Goal: Information Seeking & Learning: Check status

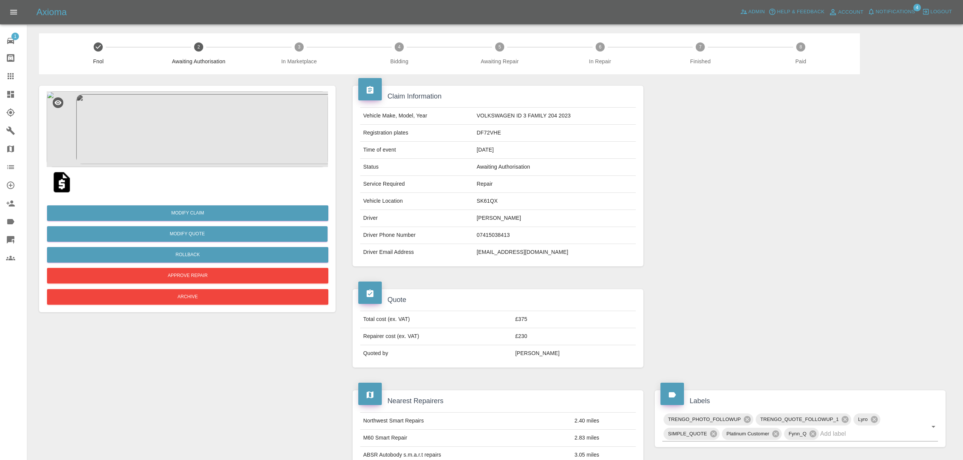
click at [19, 90] on div at bounding box center [16, 94] width 21 height 9
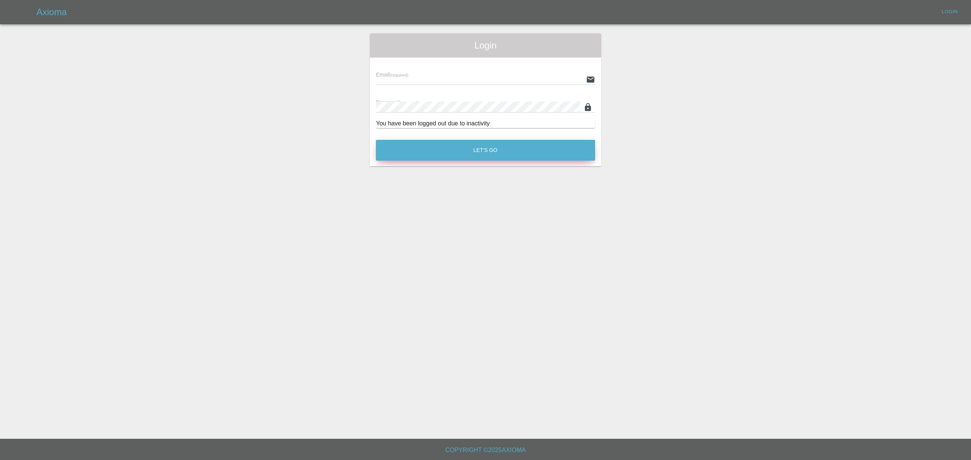
type input "[PERSON_NAME][EMAIL_ADDRESS][DOMAIN_NAME]"
click at [472, 141] on button "Let's Go" at bounding box center [485, 150] width 219 height 21
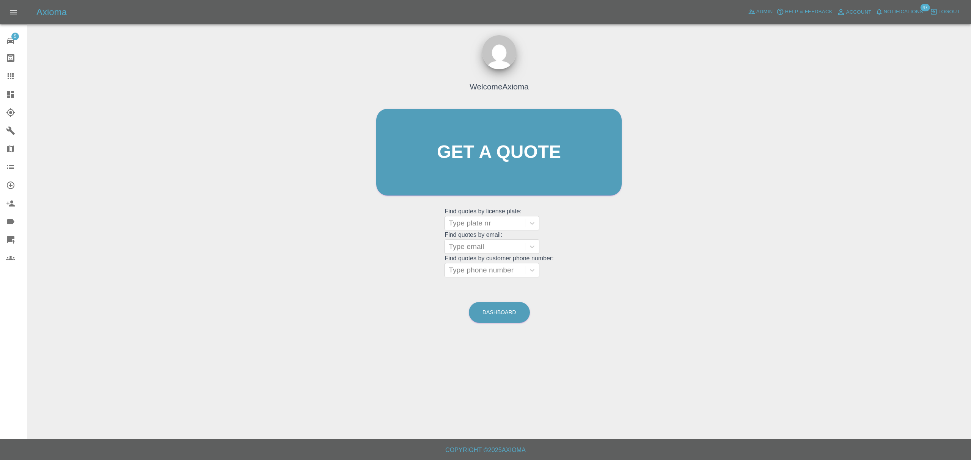
click at [16, 90] on div at bounding box center [16, 94] width 21 height 9
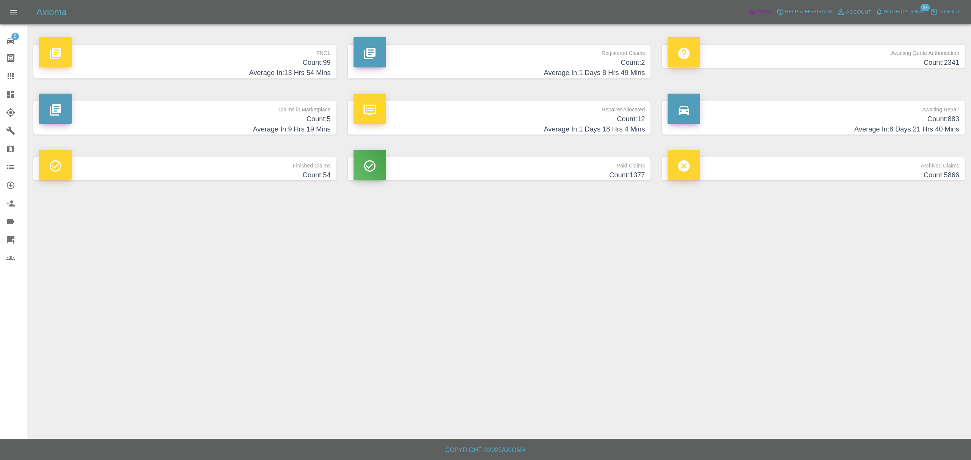
click at [766, 13] on span "Admin" at bounding box center [764, 12] width 17 height 9
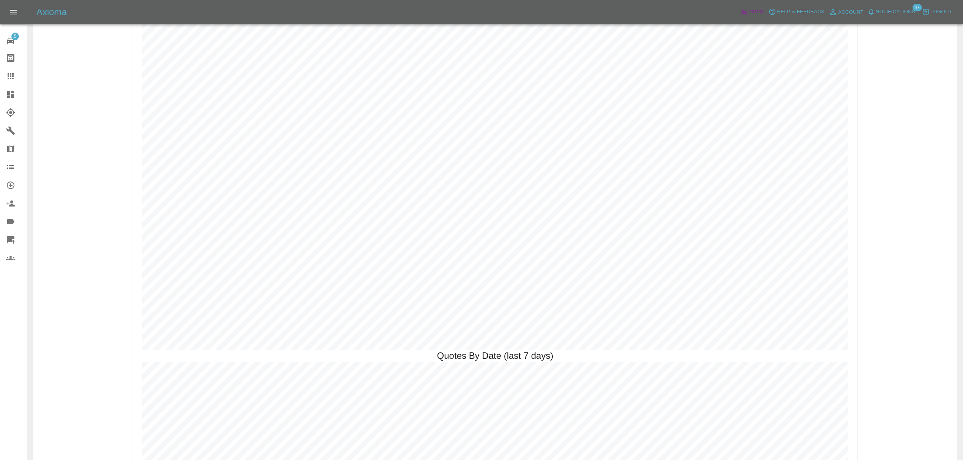
scroll to position [1526, 0]
click at [890, 9] on span "Notifications" at bounding box center [895, 12] width 39 height 9
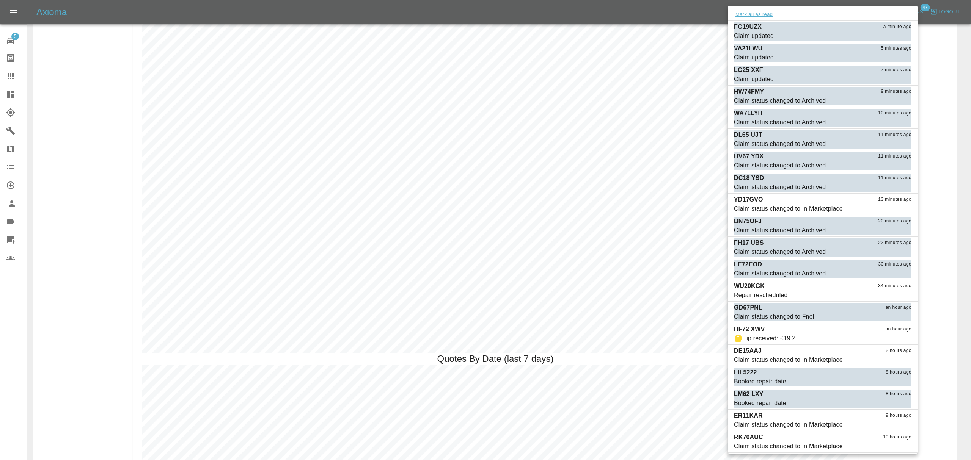
click at [744, 11] on button "Mark all as read" at bounding box center [754, 14] width 40 height 9
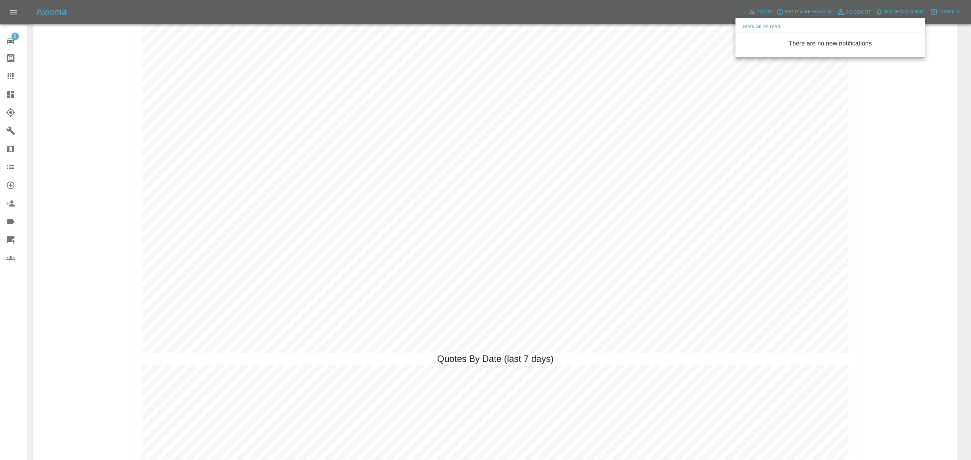
drag, startPoint x: 69, startPoint y: 140, endPoint x: 46, endPoint y: 132, distance: 24.2
click at [68, 140] on div at bounding box center [485, 230] width 971 height 460
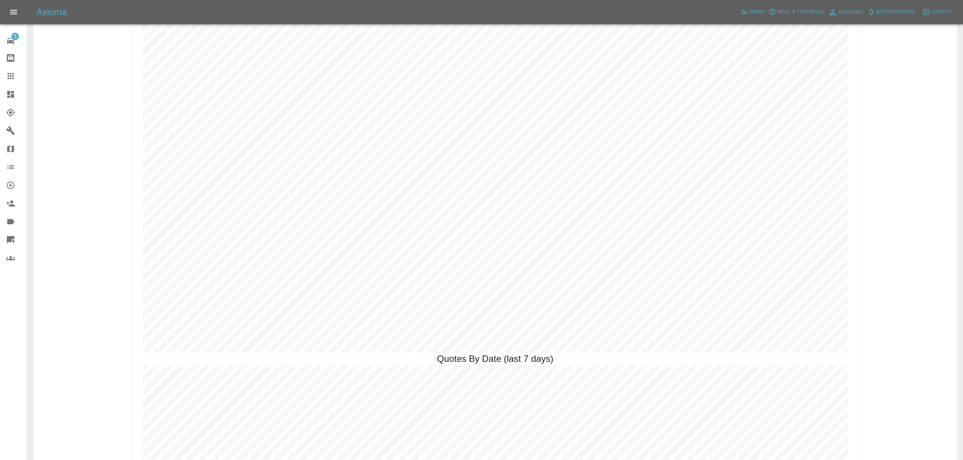
click at [11, 86] on link "Dashboard" at bounding box center [13, 94] width 27 height 18
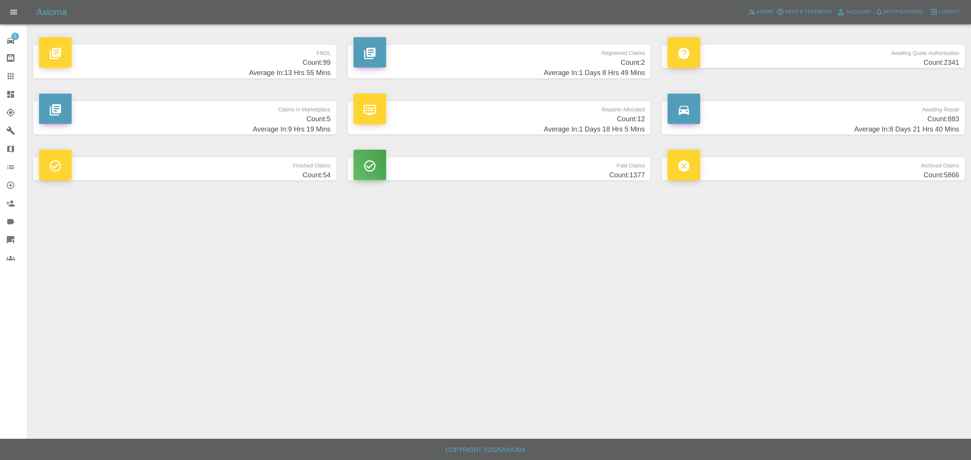
click at [314, 121] on h4 "Count: 5" at bounding box center [185, 119] width 292 height 10
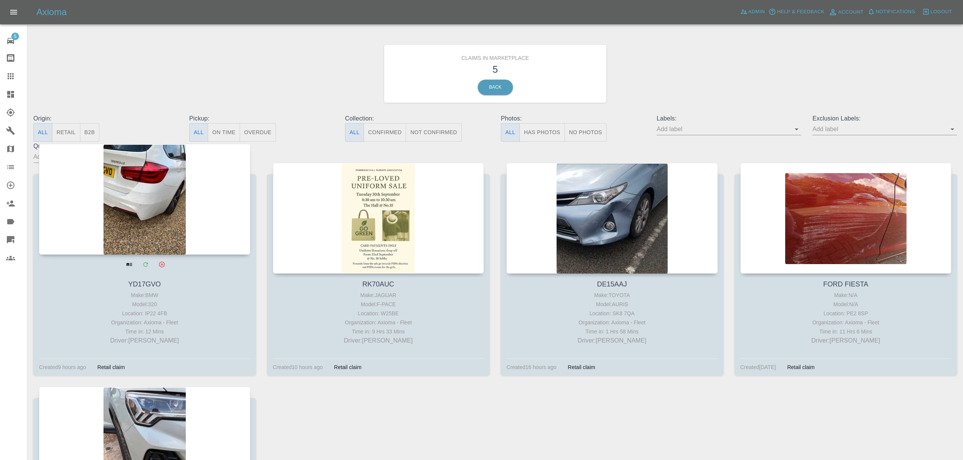
click at [101, 182] on div at bounding box center [144, 199] width 211 height 111
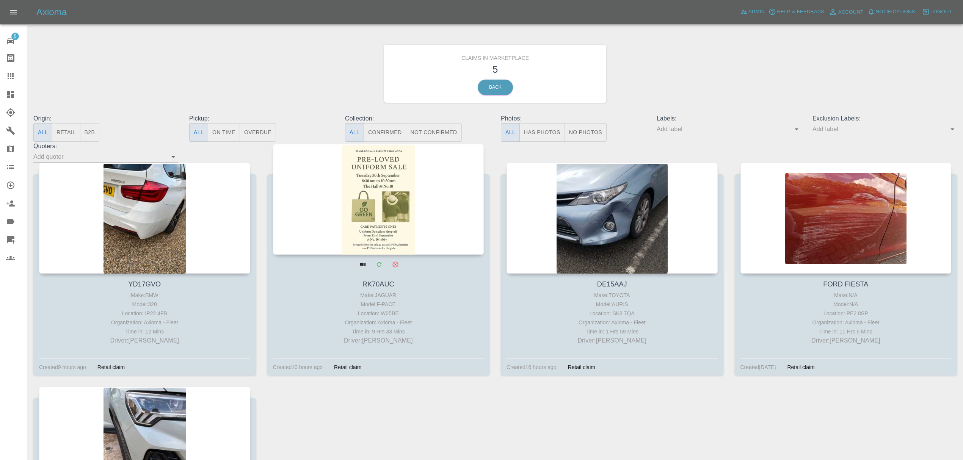
click at [410, 222] on div at bounding box center [378, 199] width 211 height 111
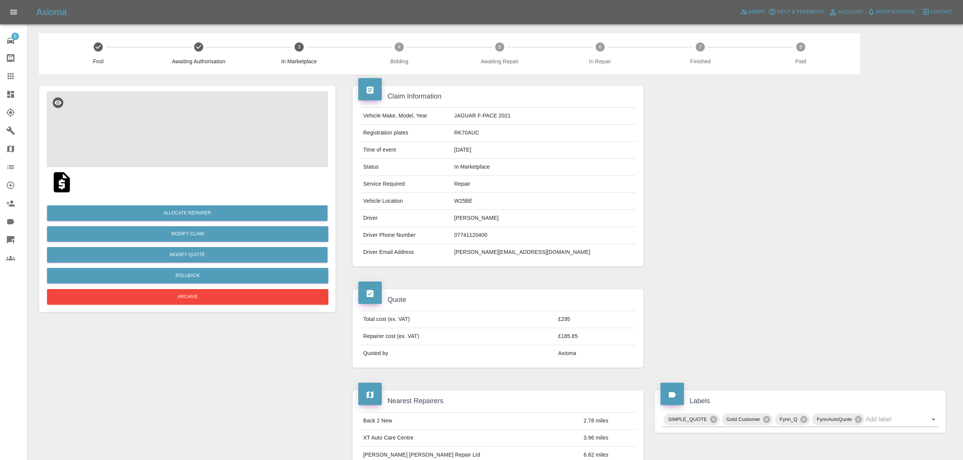
click at [178, 123] on img at bounding box center [187, 129] width 281 height 76
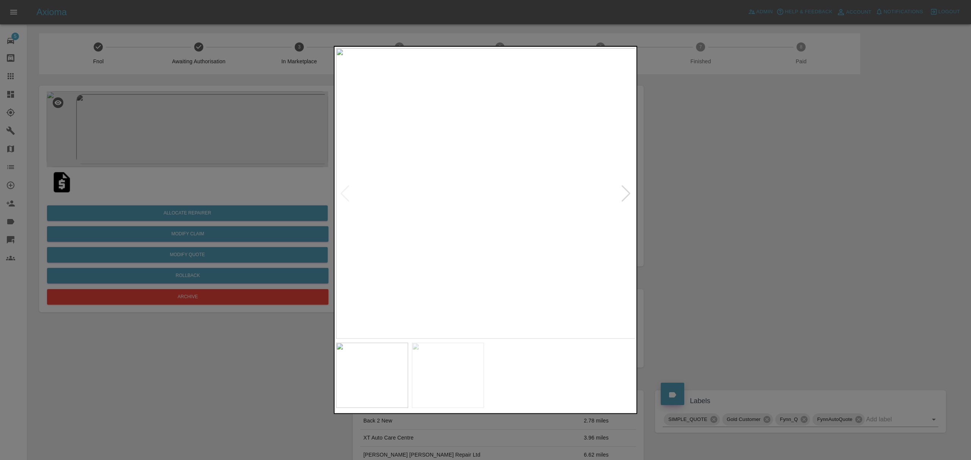
click at [618, 192] on img at bounding box center [485, 193] width 299 height 291
click at [628, 190] on div at bounding box center [626, 193] width 10 height 17
click at [702, 197] on div at bounding box center [485, 230] width 971 height 460
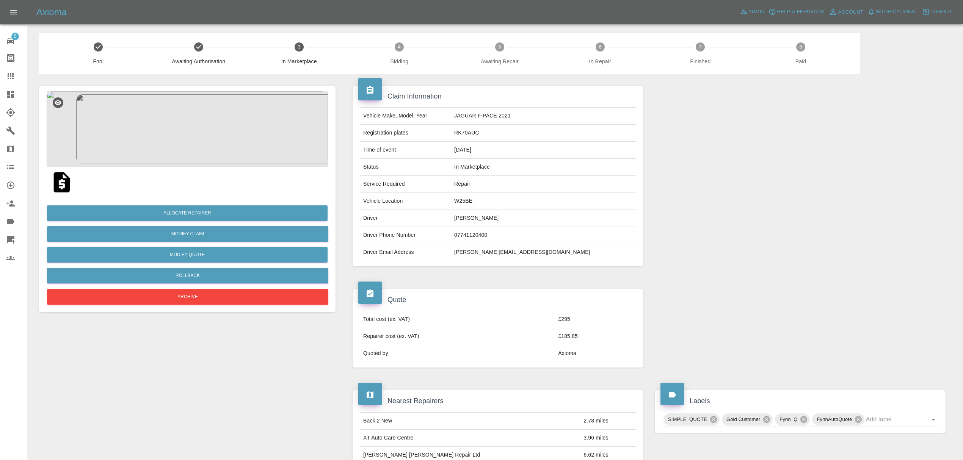
click at [214, 137] on img at bounding box center [187, 129] width 281 height 76
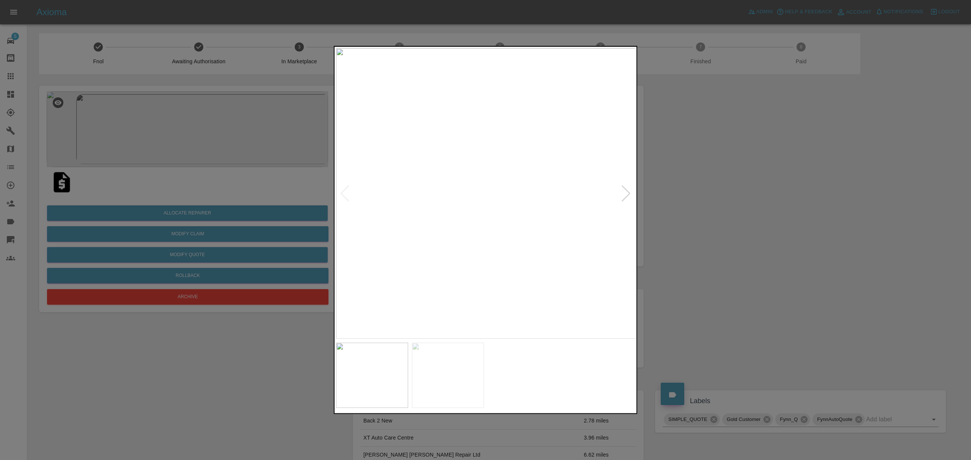
click at [624, 191] on div at bounding box center [626, 193] width 10 height 17
click at [719, 193] on div at bounding box center [485, 230] width 971 height 460
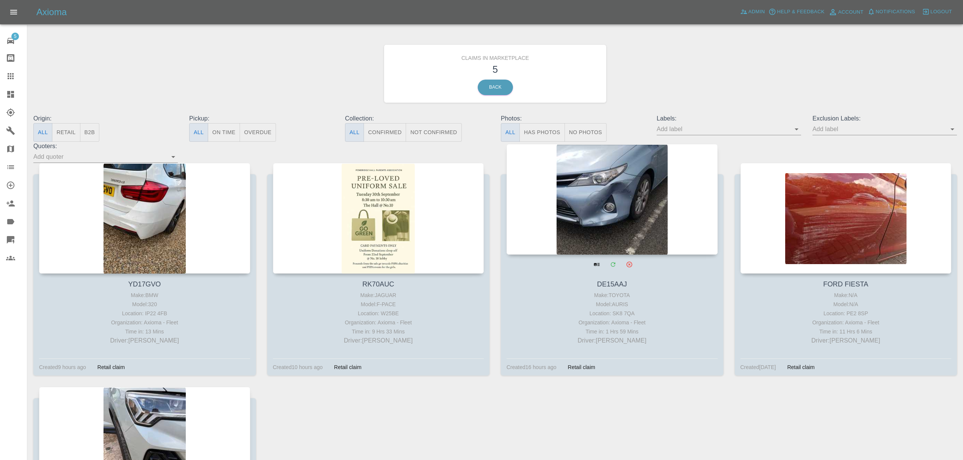
click at [604, 209] on div at bounding box center [612, 199] width 211 height 111
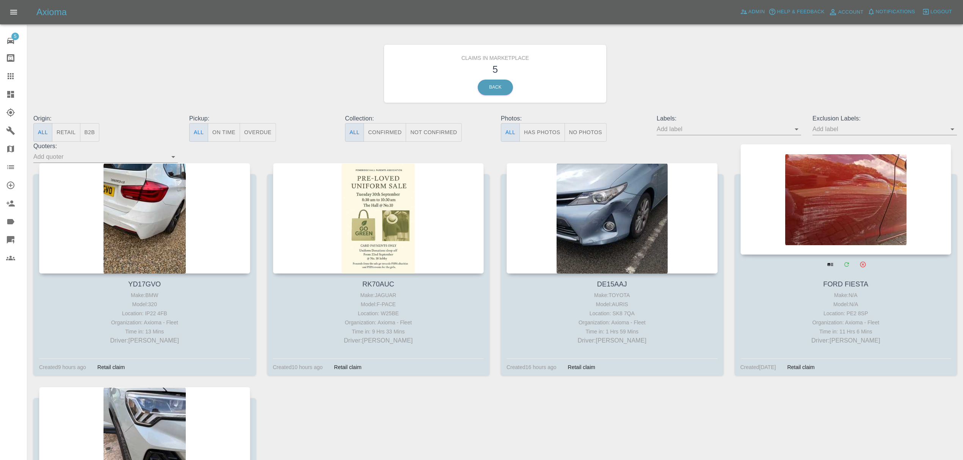
click at [868, 214] on div at bounding box center [846, 199] width 211 height 111
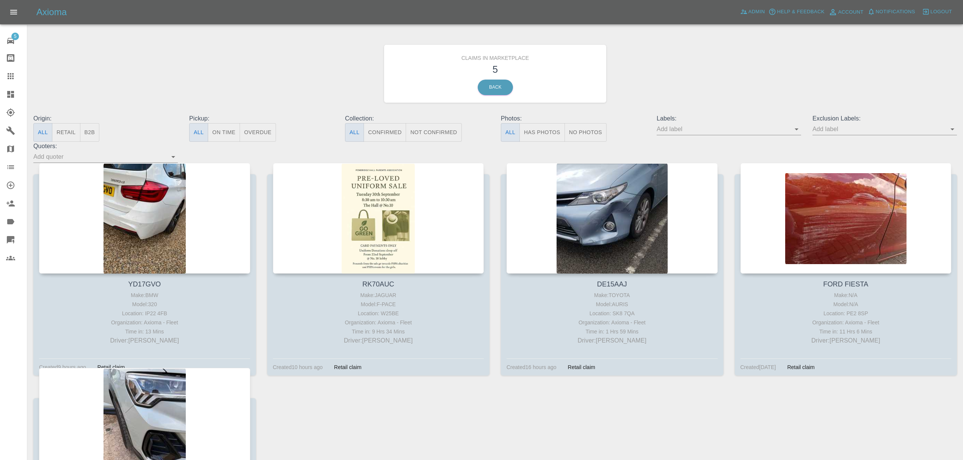
click at [115, 415] on div at bounding box center [144, 423] width 211 height 111
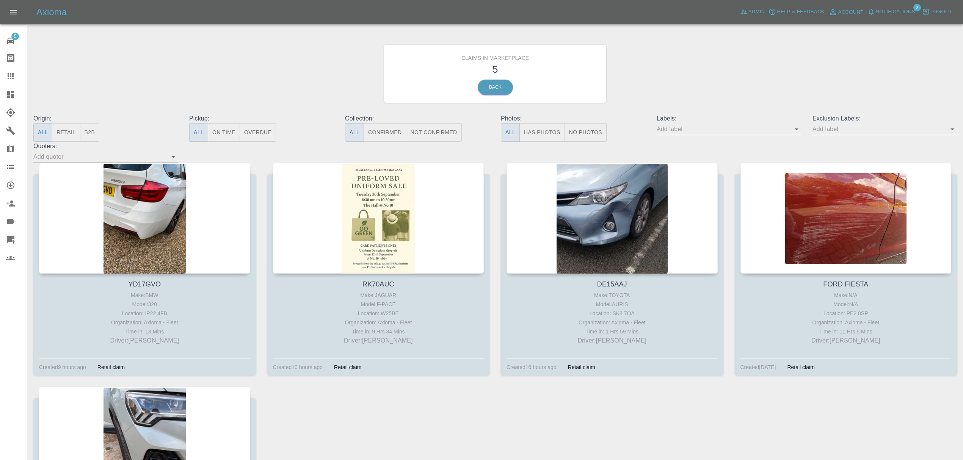
click at [15, 96] on div at bounding box center [16, 94] width 21 height 9
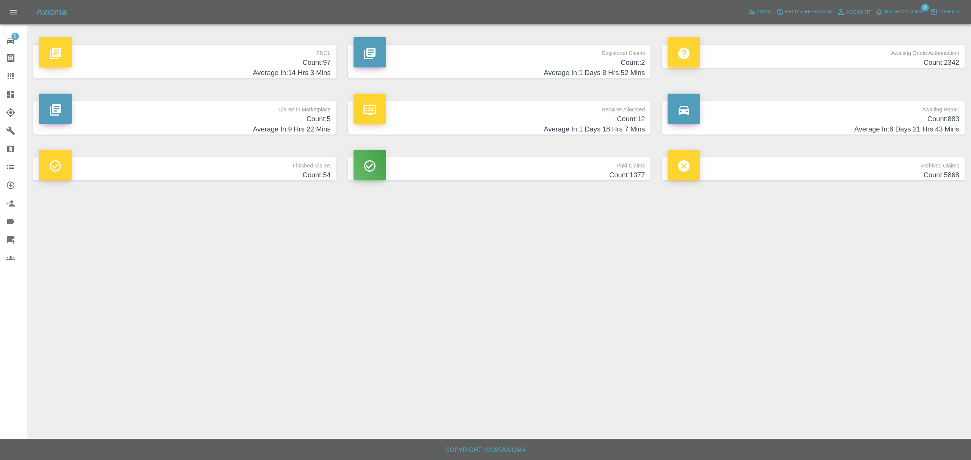
click at [905, 9] on span "Notifications" at bounding box center [903, 12] width 39 height 9
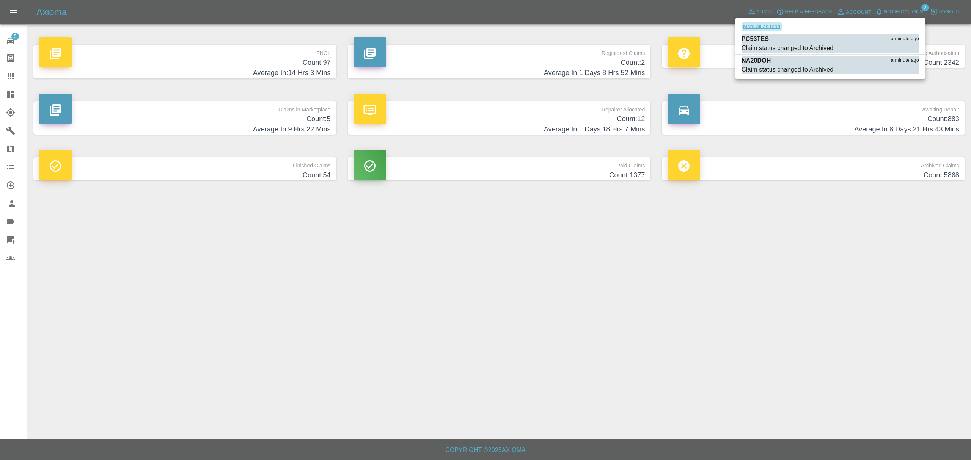
click at [765, 24] on button "Mark all as read" at bounding box center [761, 26] width 40 height 9
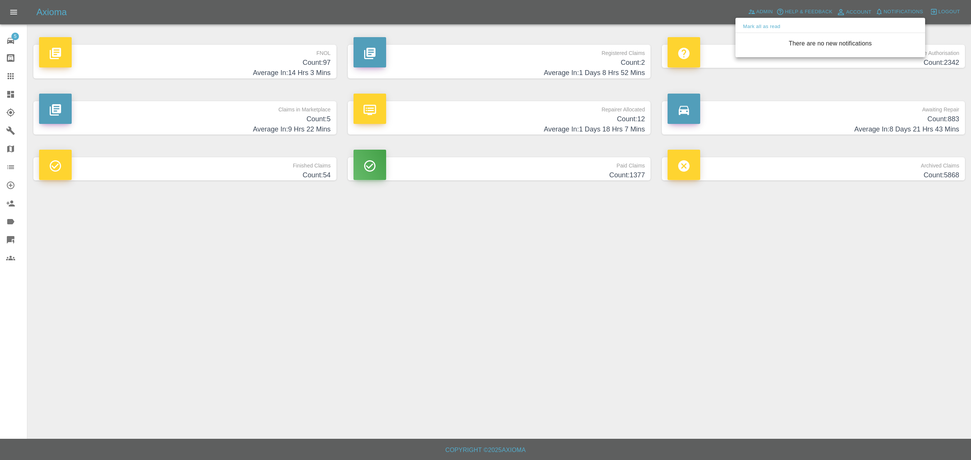
click at [350, 40] on div at bounding box center [485, 230] width 971 height 460
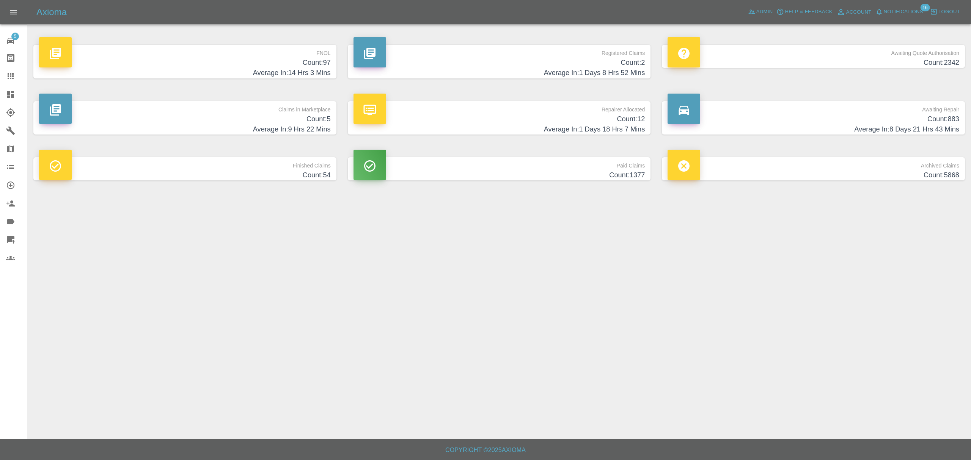
click at [268, 66] on h4 "Count: 97" at bounding box center [185, 63] width 292 height 10
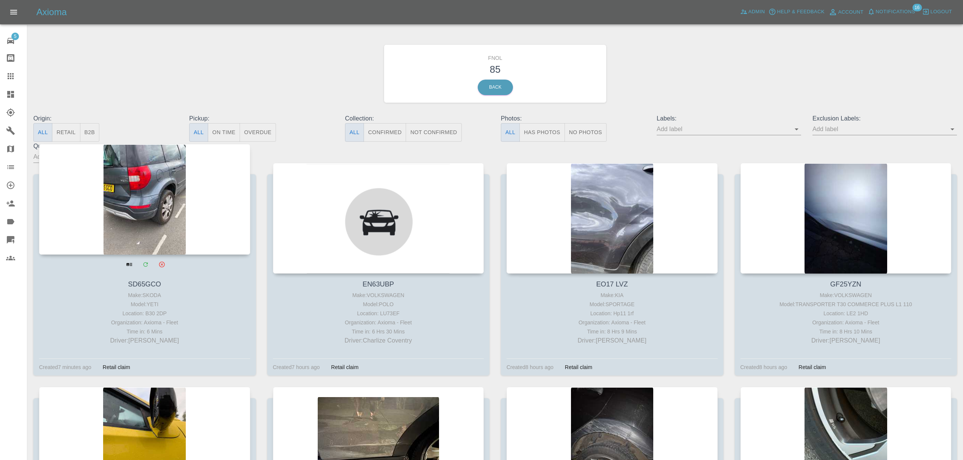
click at [203, 178] on div at bounding box center [144, 199] width 211 height 111
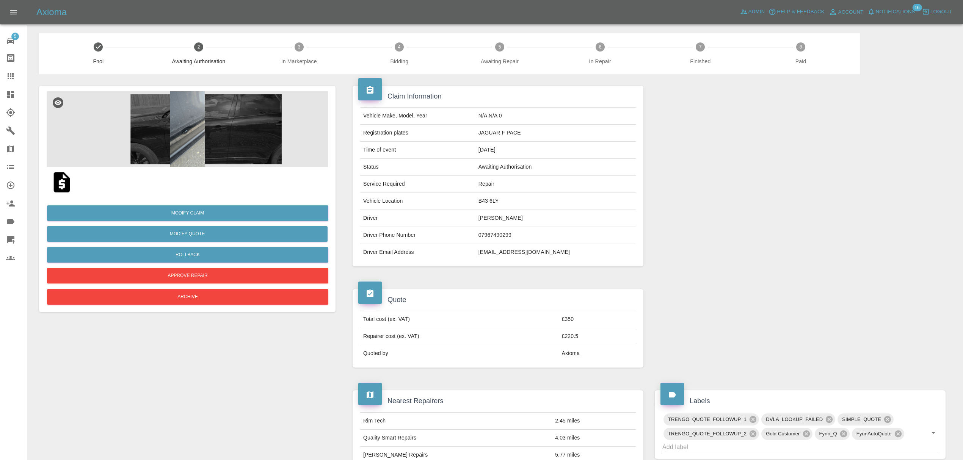
click at [166, 129] on img at bounding box center [187, 129] width 281 height 76
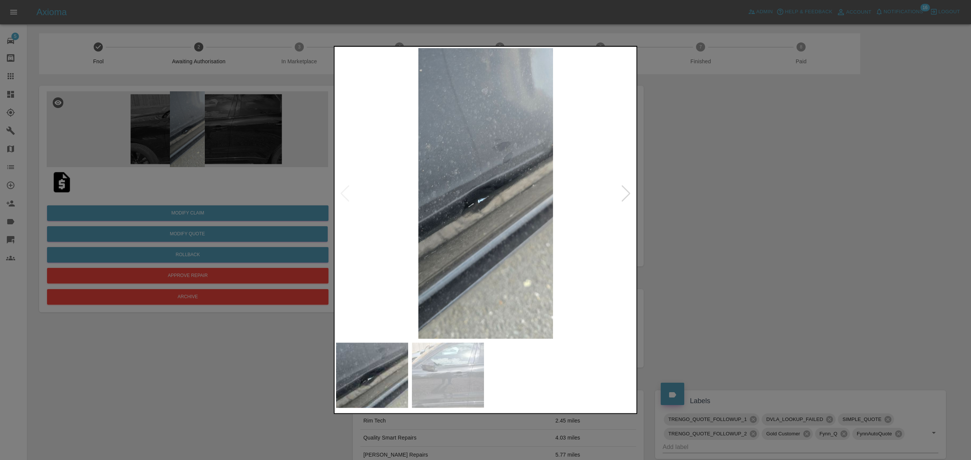
click at [627, 190] on div at bounding box center [626, 193] width 10 height 17
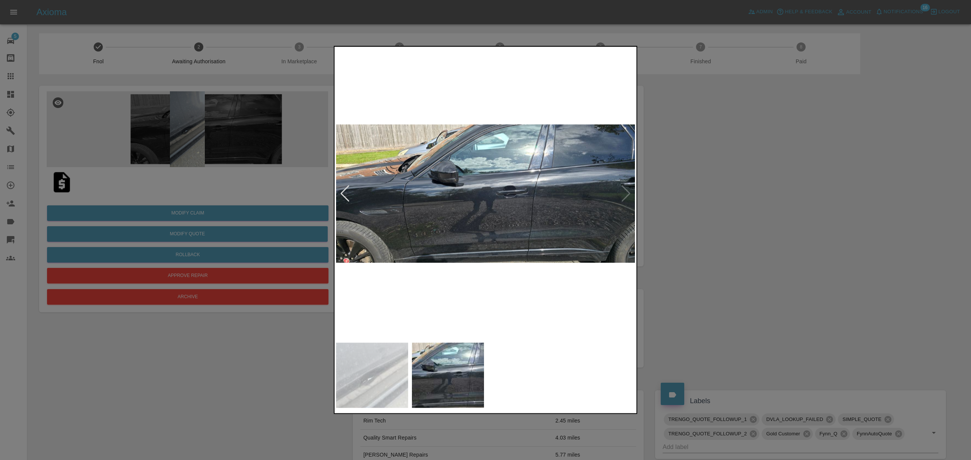
click at [627, 190] on img at bounding box center [485, 193] width 299 height 291
click at [622, 193] on img at bounding box center [485, 193] width 299 height 291
click at [344, 193] on div at bounding box center [345, 193] width 10 height 17
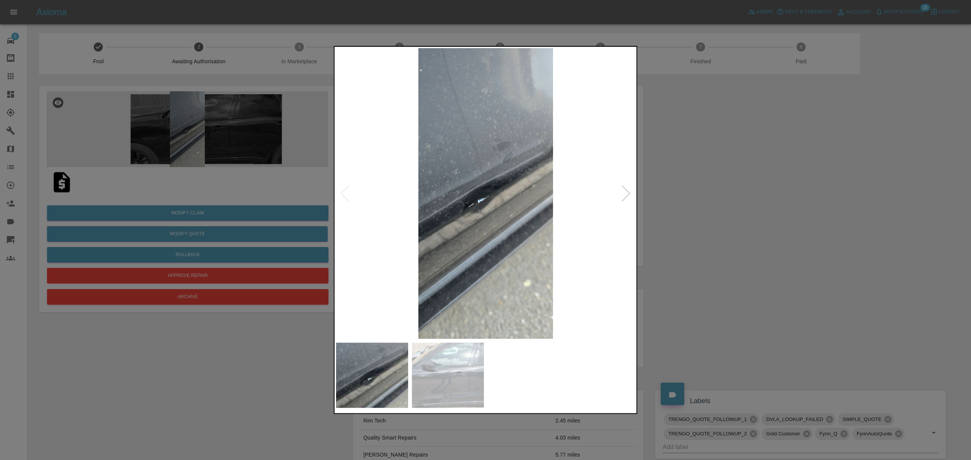
click at [344, 193] on img at bounding box center [485, 193] width 299 height 291
click at [744, 202] on div at bounding box center [485, 230] width 971 height 460
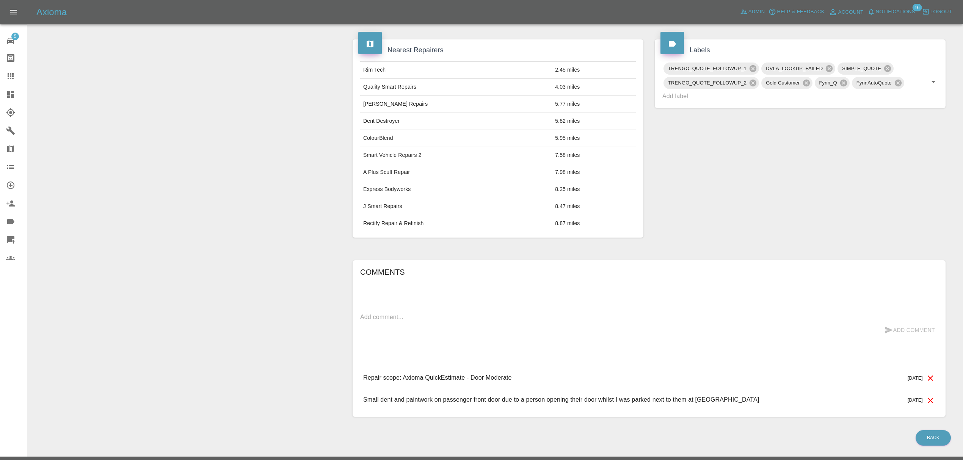
scroll to position [372, 0]
